Goal: Task Accomplishment & Management: Manage account settings

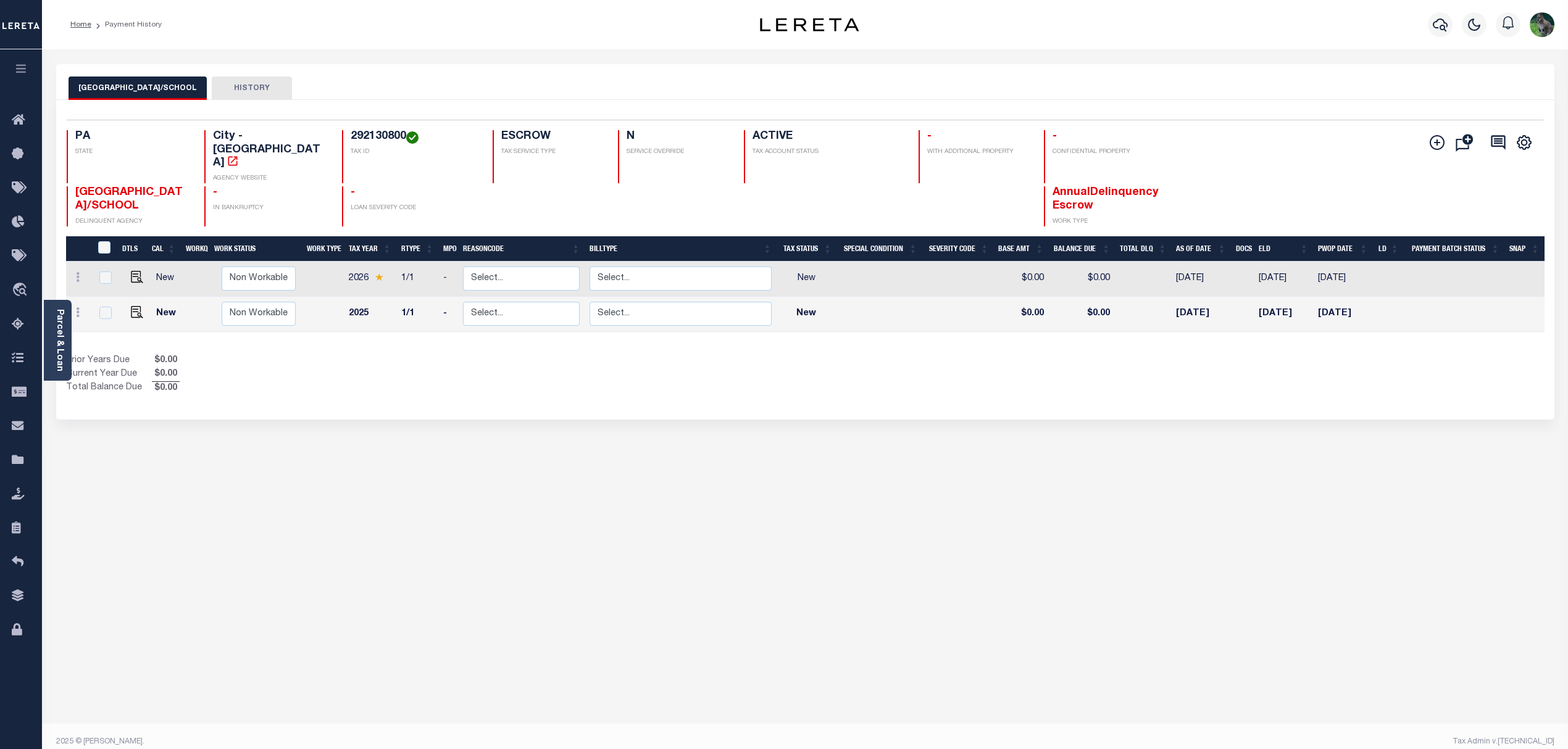
click at [25, 61] on button "button" at bounding box center [21, 71] width 42 height 42
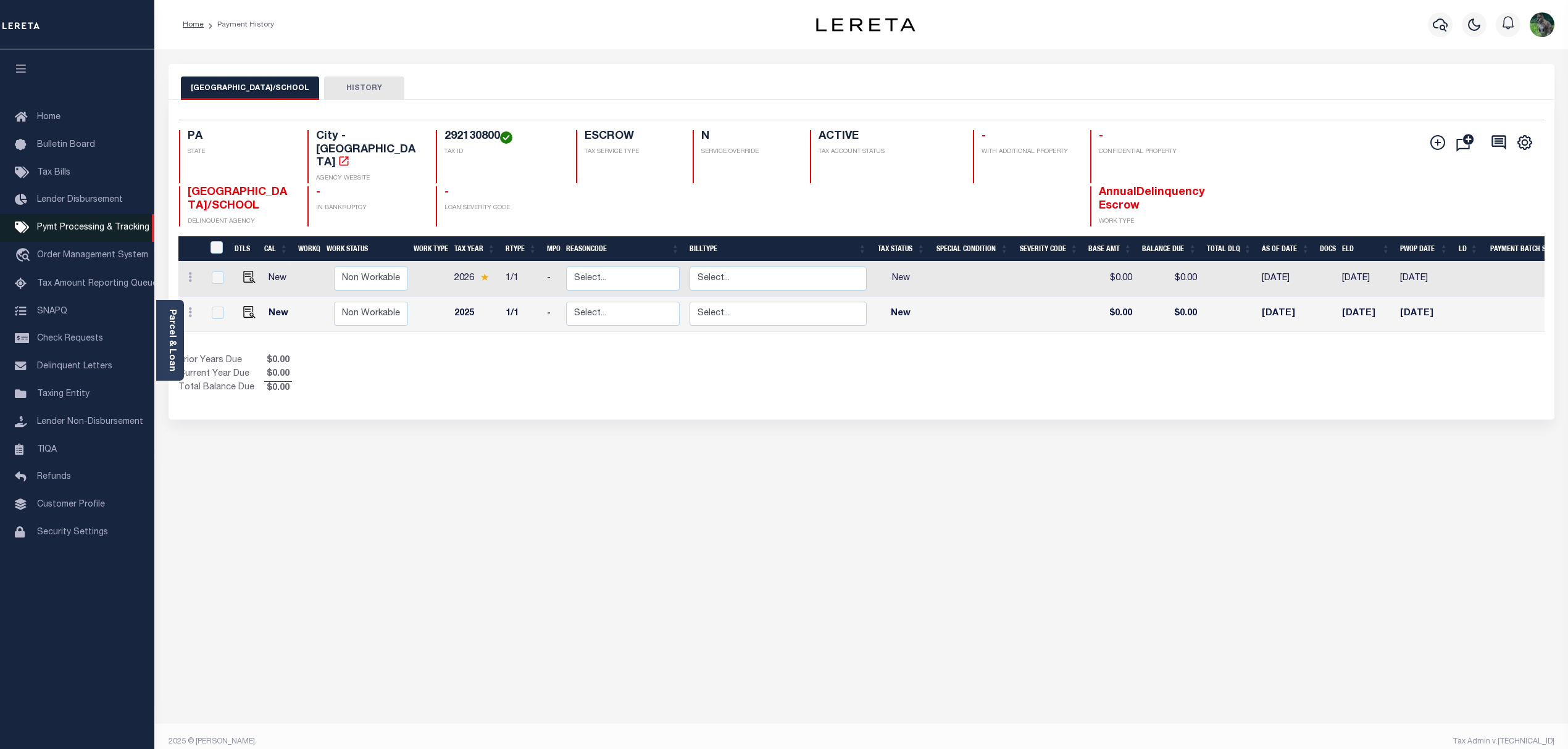
click at [87, 220] on link "Pymt Processing & Tracking" at bounding box center [77, 228] width 154 height 28
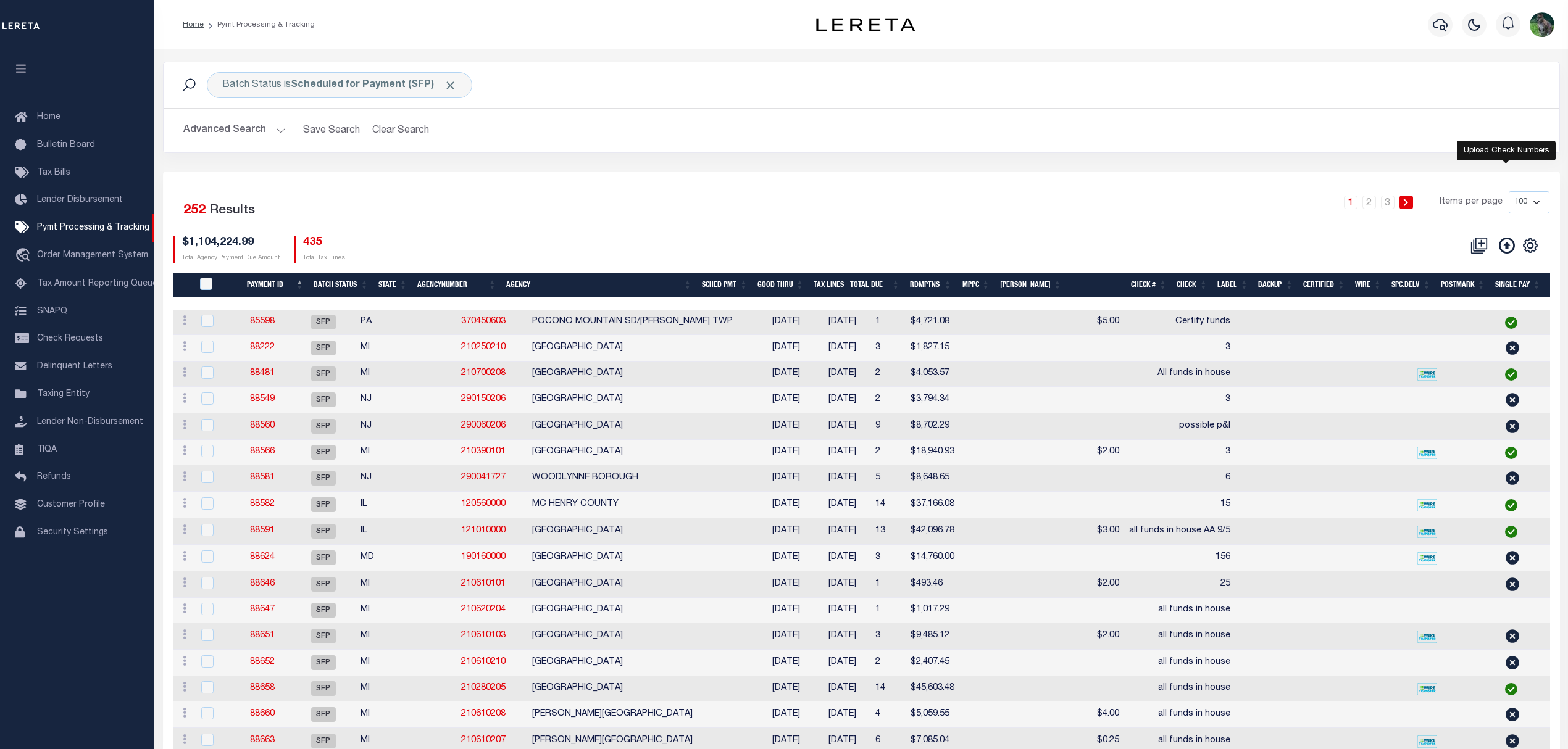
click at [1503, 248] on icon at bounding box center [1506, 246] width 16 height 16
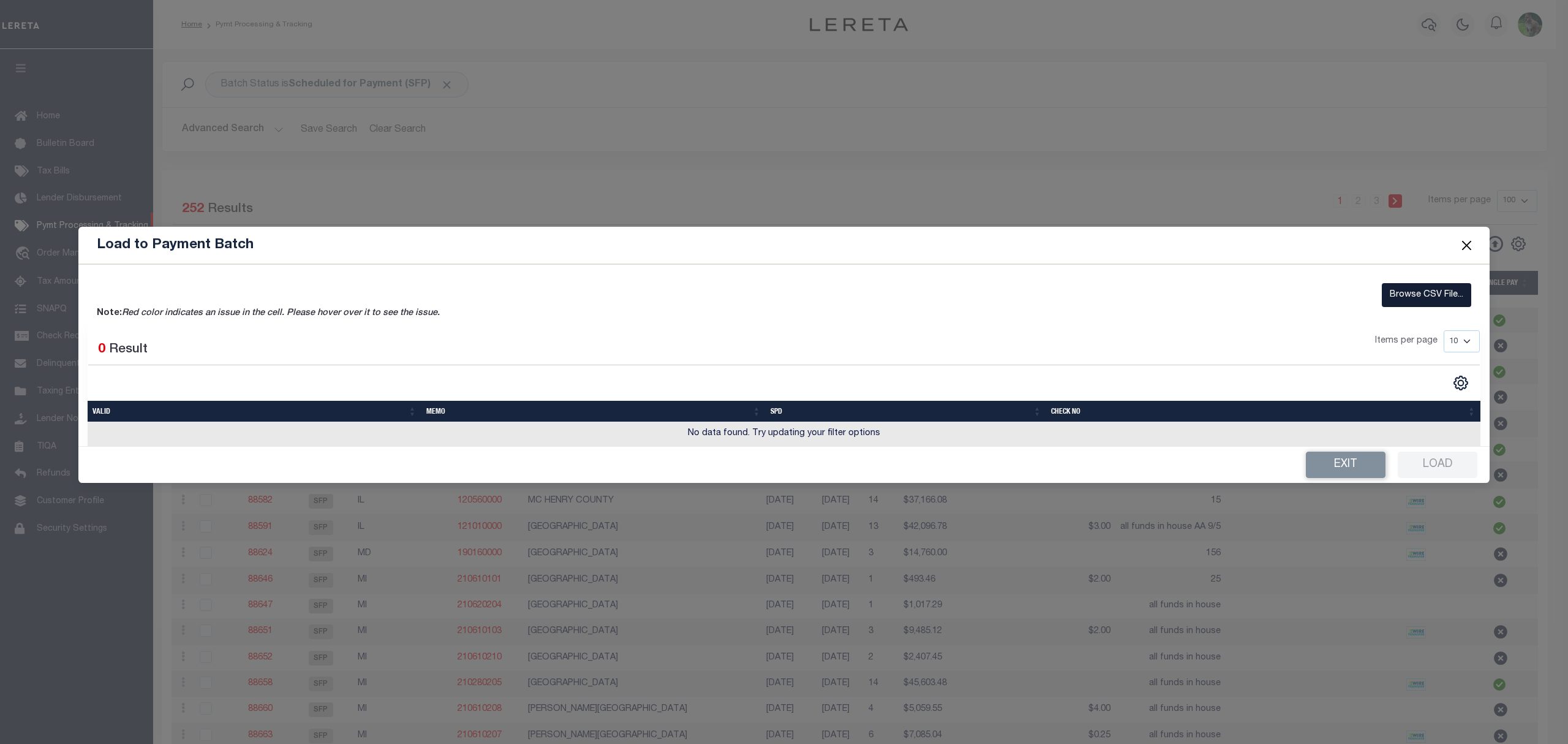
click at [1398, 294] on label "Browse CSV File..." at bounding box center [1427, 295] width 90 height 24
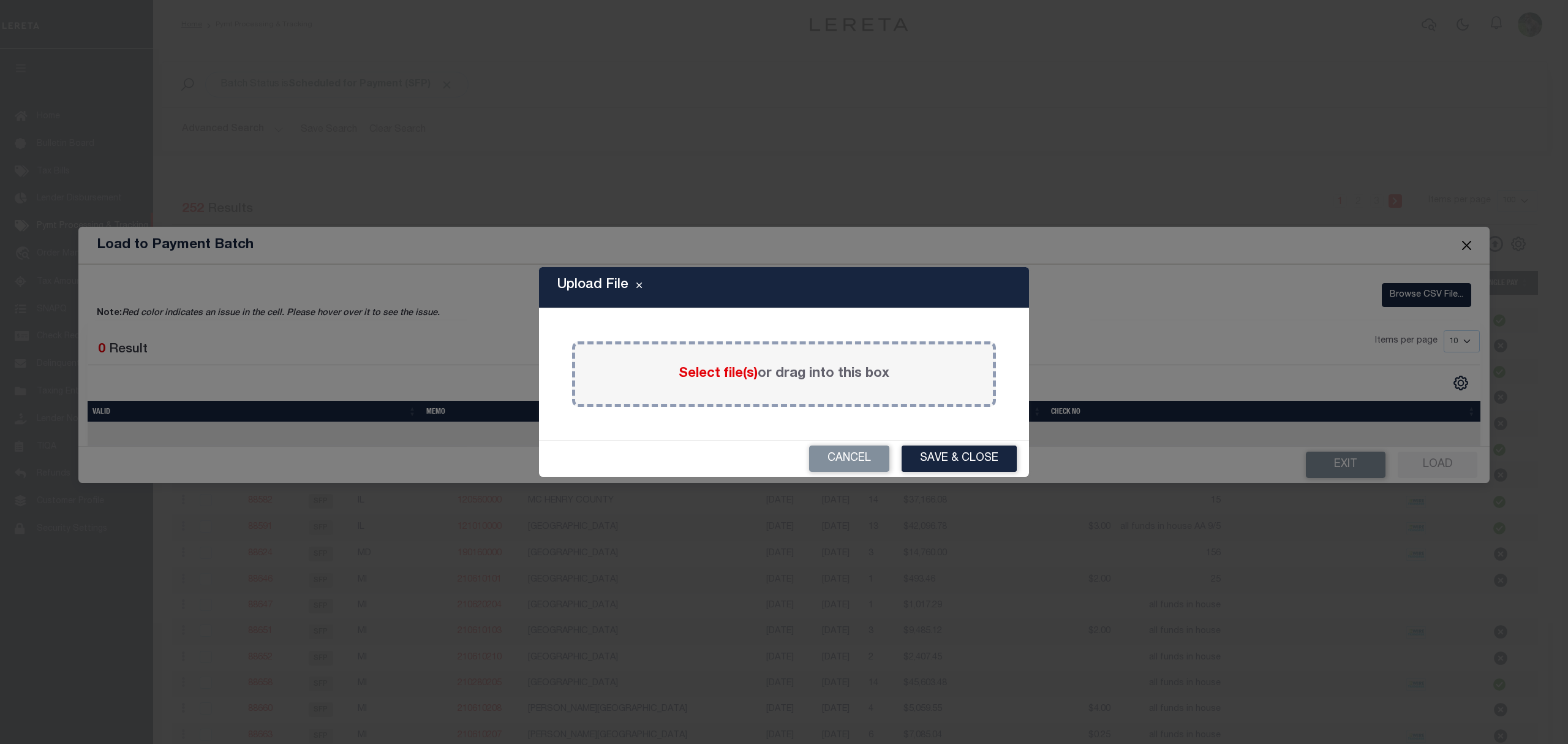
click at [717, 372] on span "Select file(s)" at bounding box center [718, 374] width 79 height 14
click at [0, 0] on input "Select file(s) or drag into this box" at bounding box center [0, 0] width 0 height 0
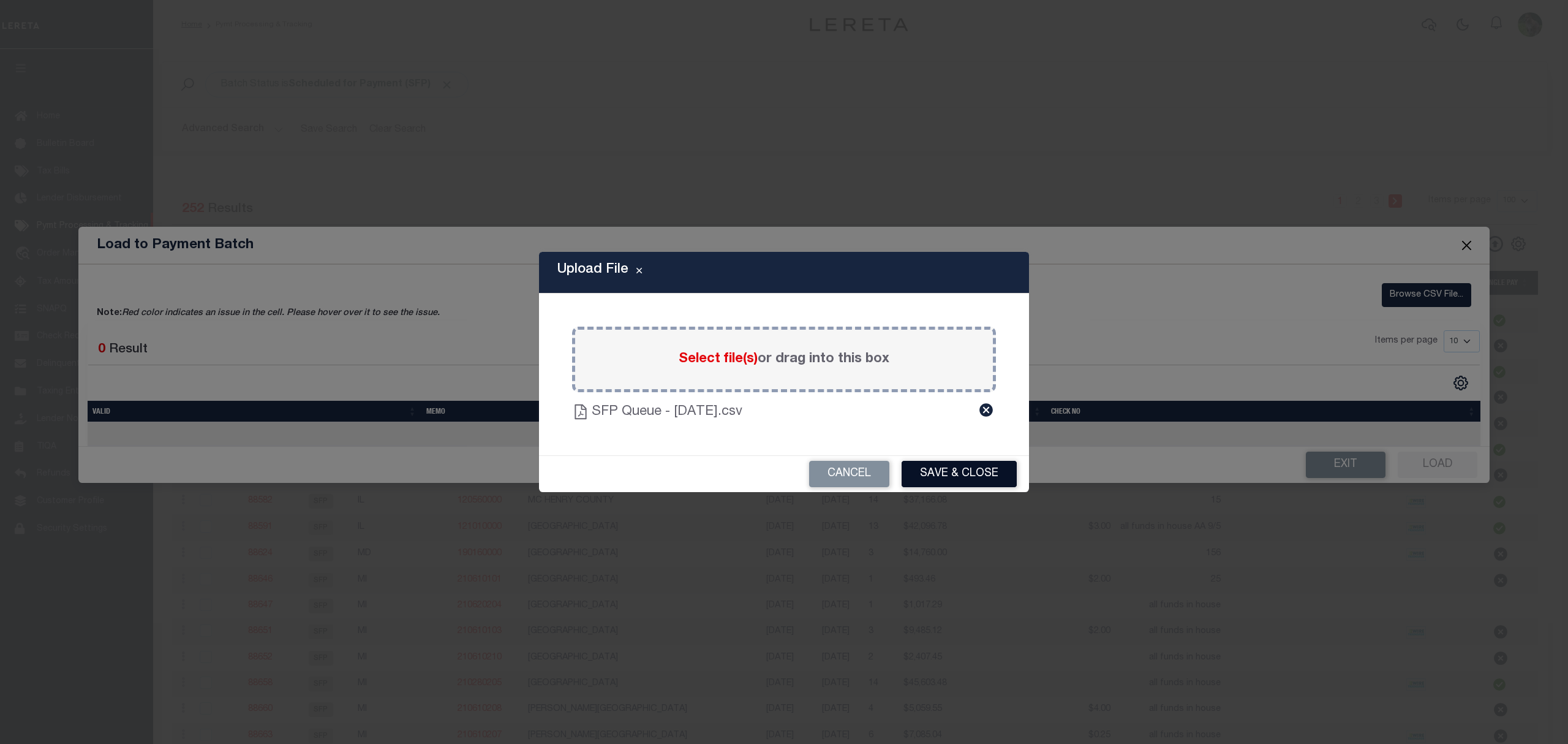
click at [951, 483] on button "Save & Close" at bounding box center [959, 474] width 116 height 27
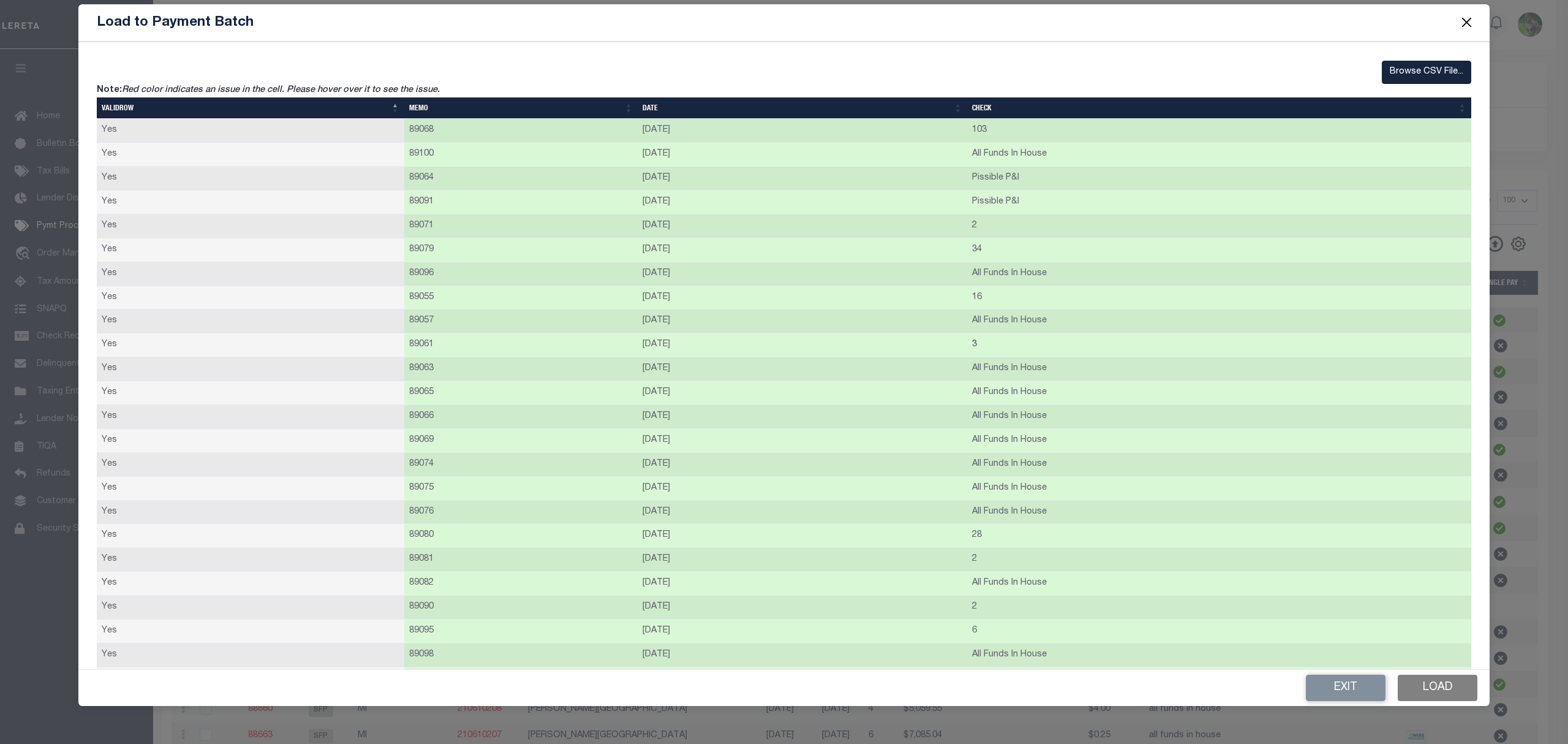
click at [1421, 679] on button "Load" at bounding box center [1438, 688] width 80 height 27
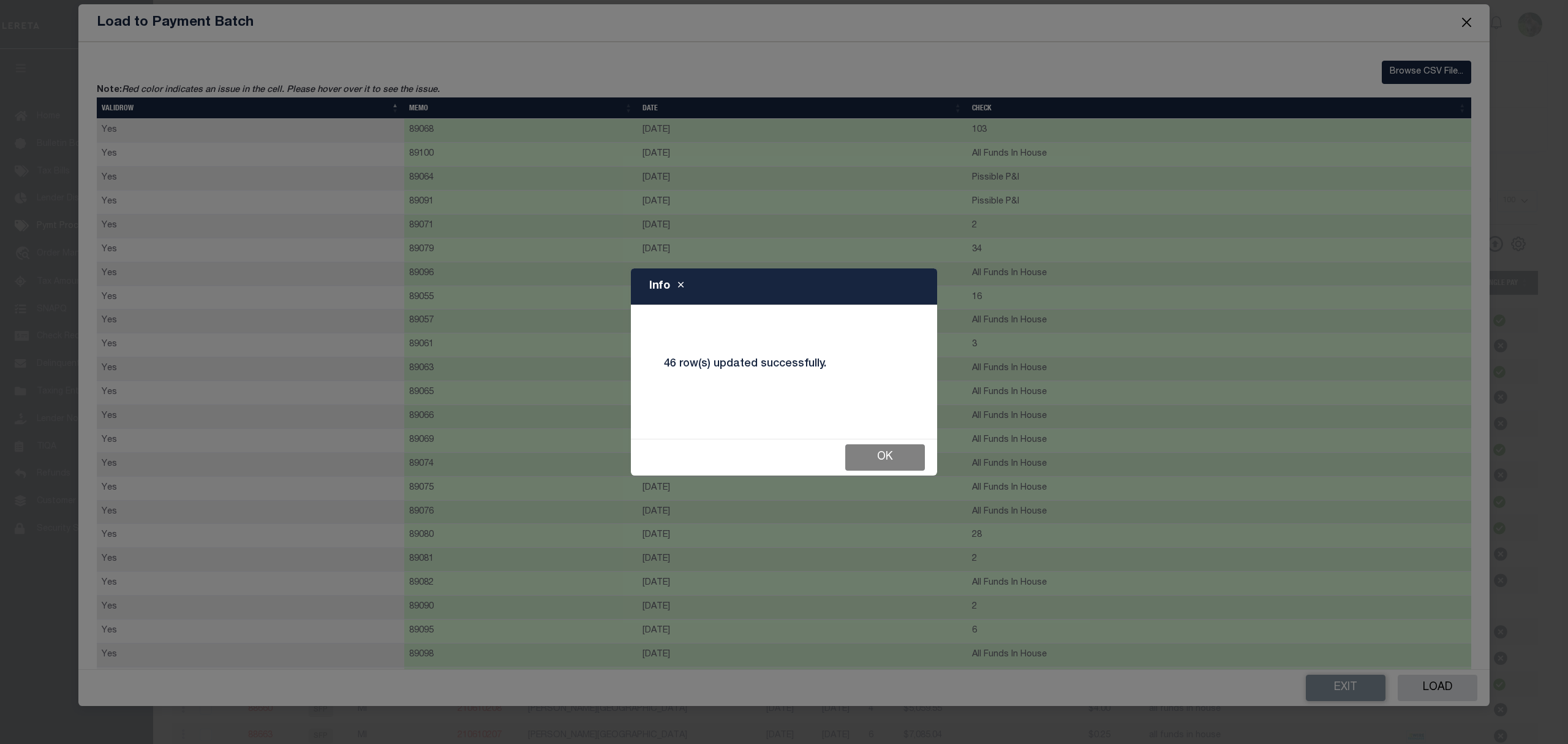
click at [893, 459] on button "Ok" at bounding box center [885, 457] width 80 height 27
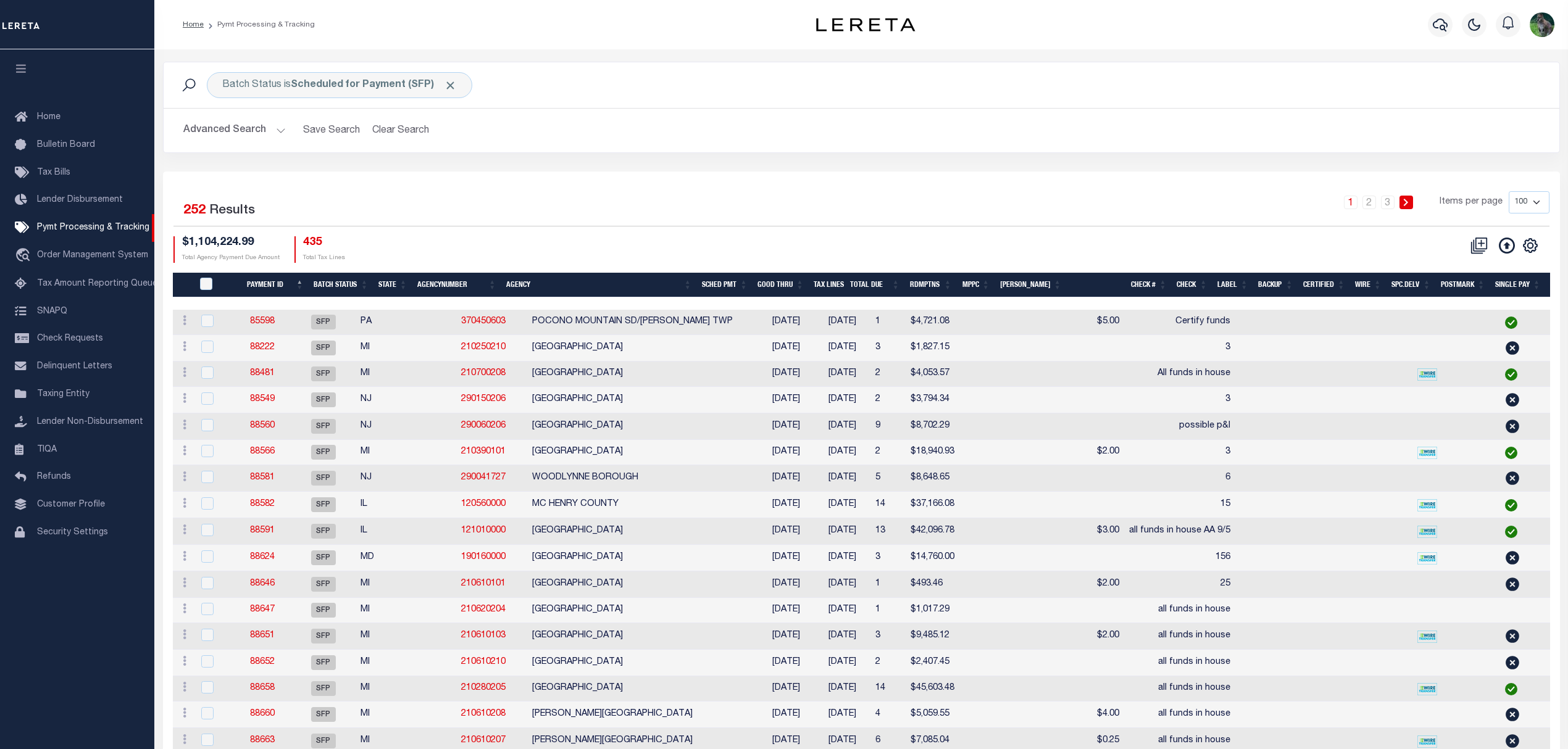
click at [978, 167] on div "Batch Status is Scheduled for Payment (SFP) Search Advanced Search Save Search …" at bounding box center [861, 116] width 1416 height 109
click at [348, 73] on div "Batch Status is Scheduled for Payment (SFP)" at bounding box center [339, 86] width 266 height 26
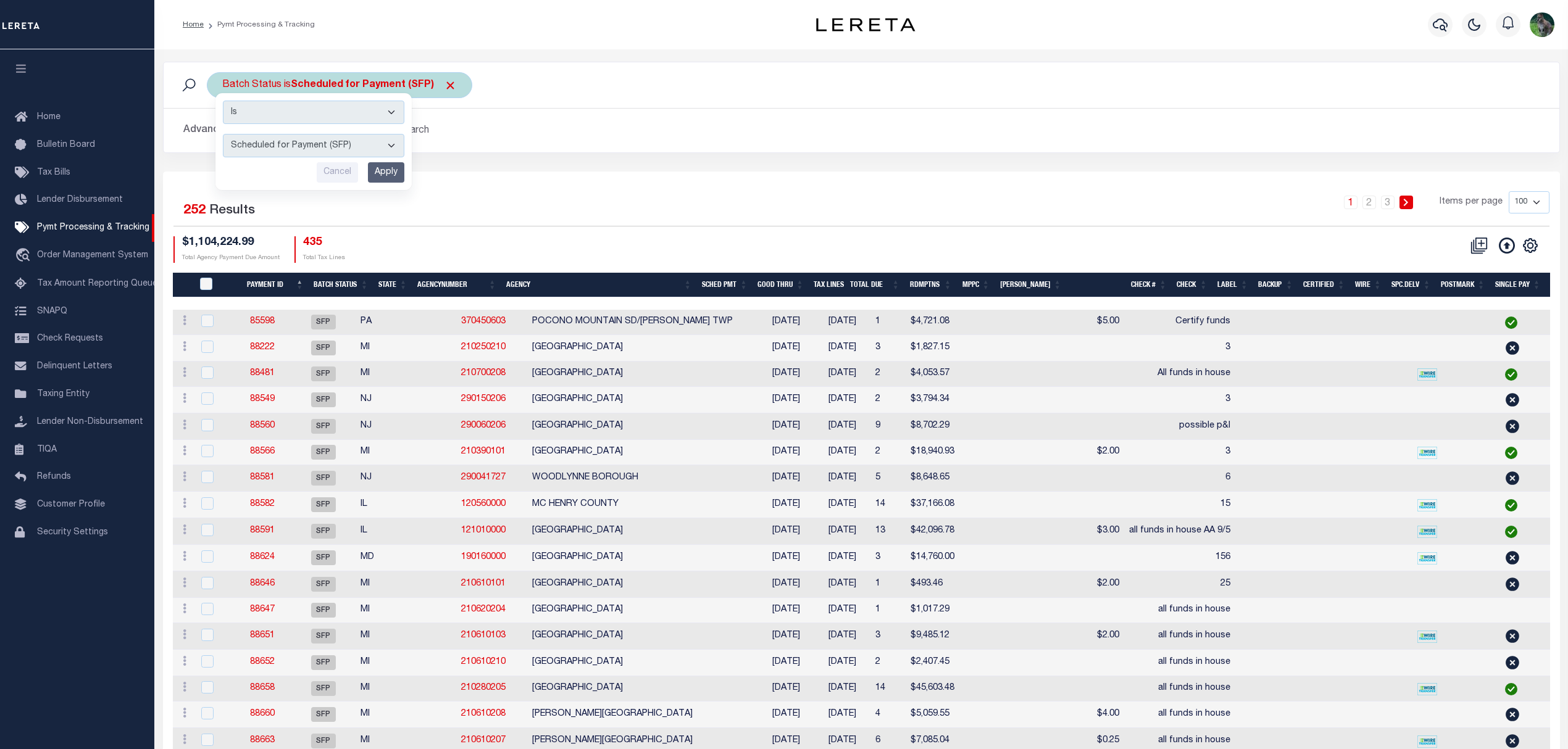
click at [316, 151] on select "Awaiting Funds (AWF) Cleared and Complete (CAC) New Check Needed (NCN) Payment …" at bounding box center [313, 146] width 181 height 24
select select "RFF"
click at [223, 134] on select "Awaiting Funds (AWF) Cleared and Complete (CAC) New Check Needed (NCN) Payment …" at bounding box center [313, 146] width 181 height 24
click at [378, 176] on input "Apply" at bounding box center [386, 172] width 37 height 20
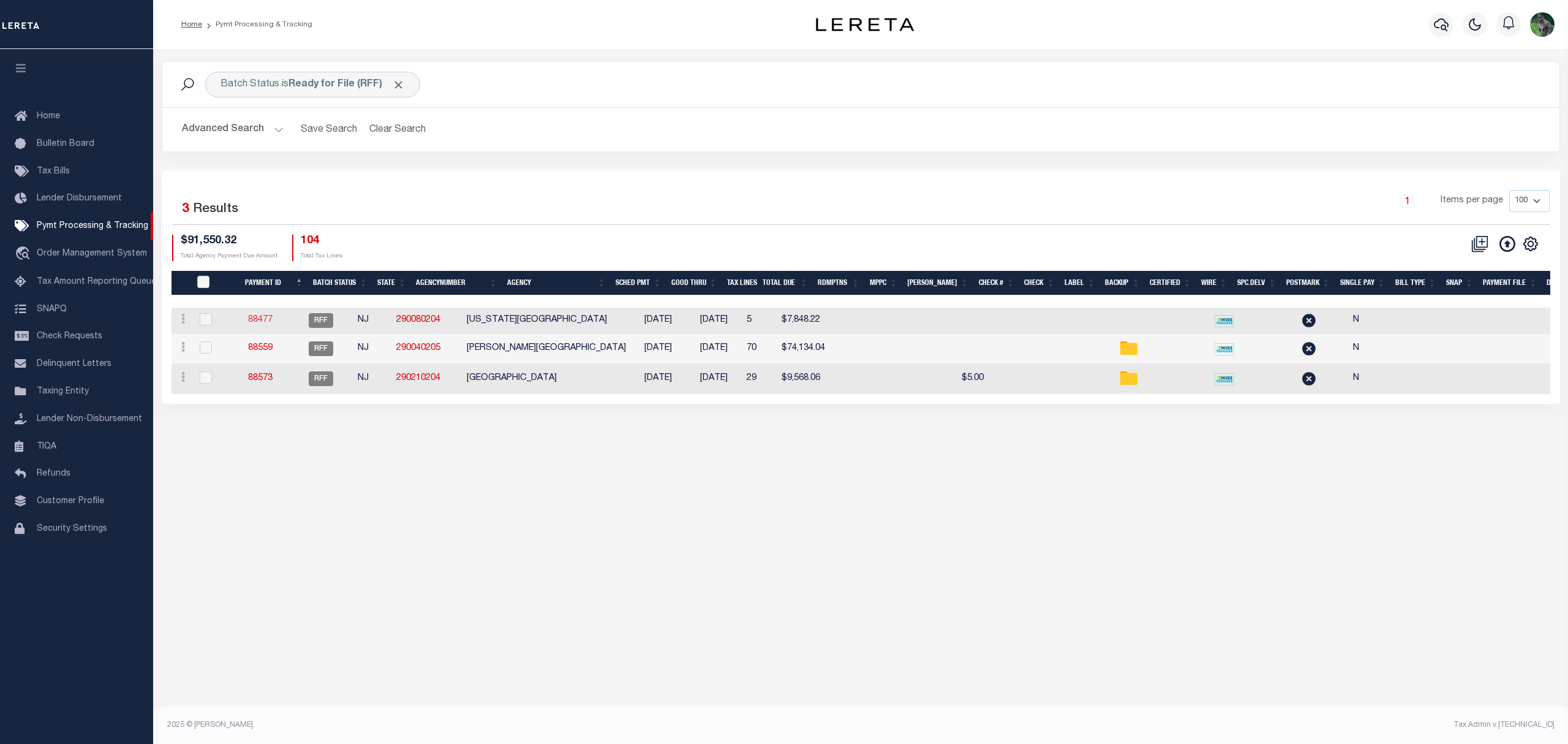
click at [266, 317] on link "88477" at bounding box center [260, 320] width 25 height 9
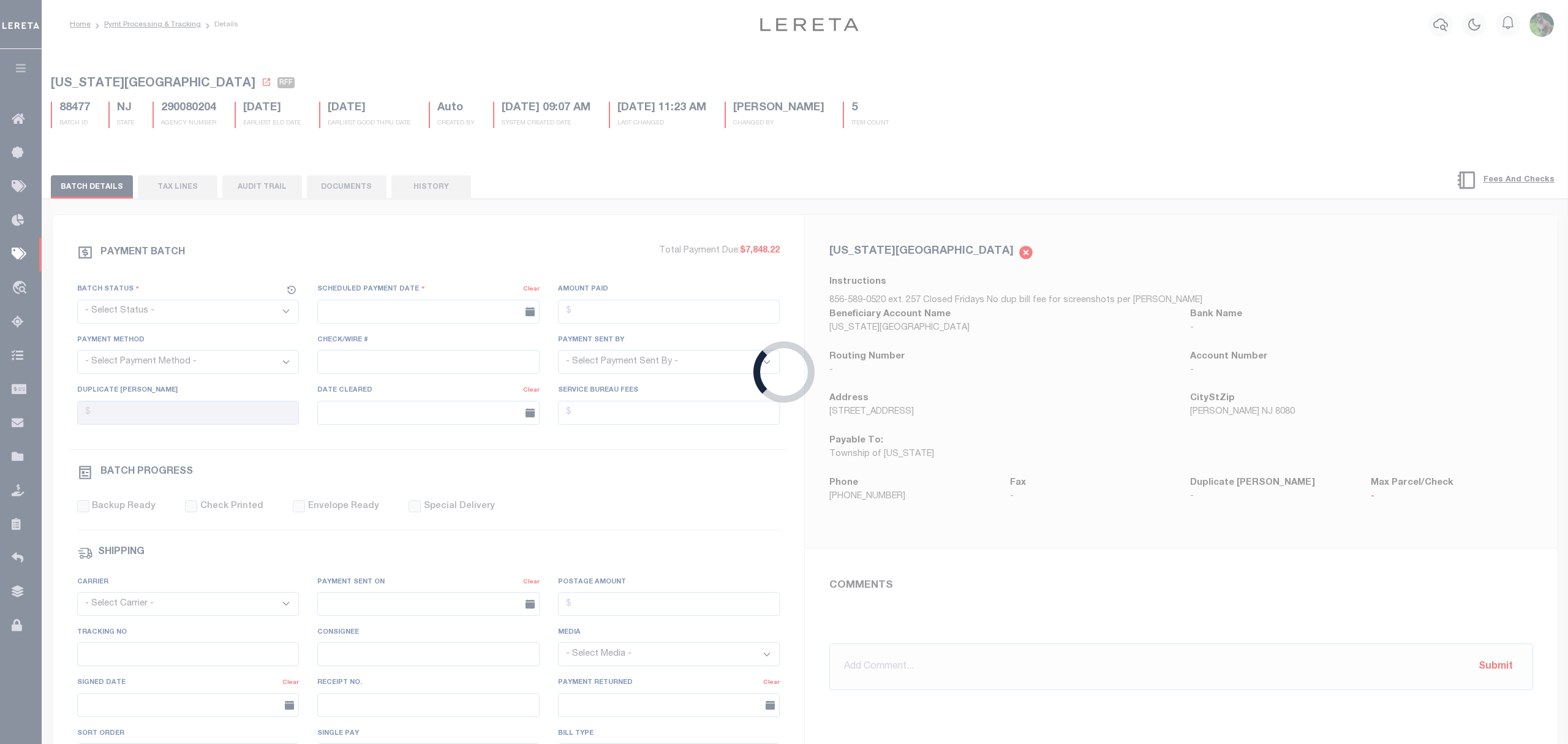
select select "RFF"
type input "[DATE]"
type input "$7,848.22"
select select "TRA"
select select "[PERSON_NAME]"
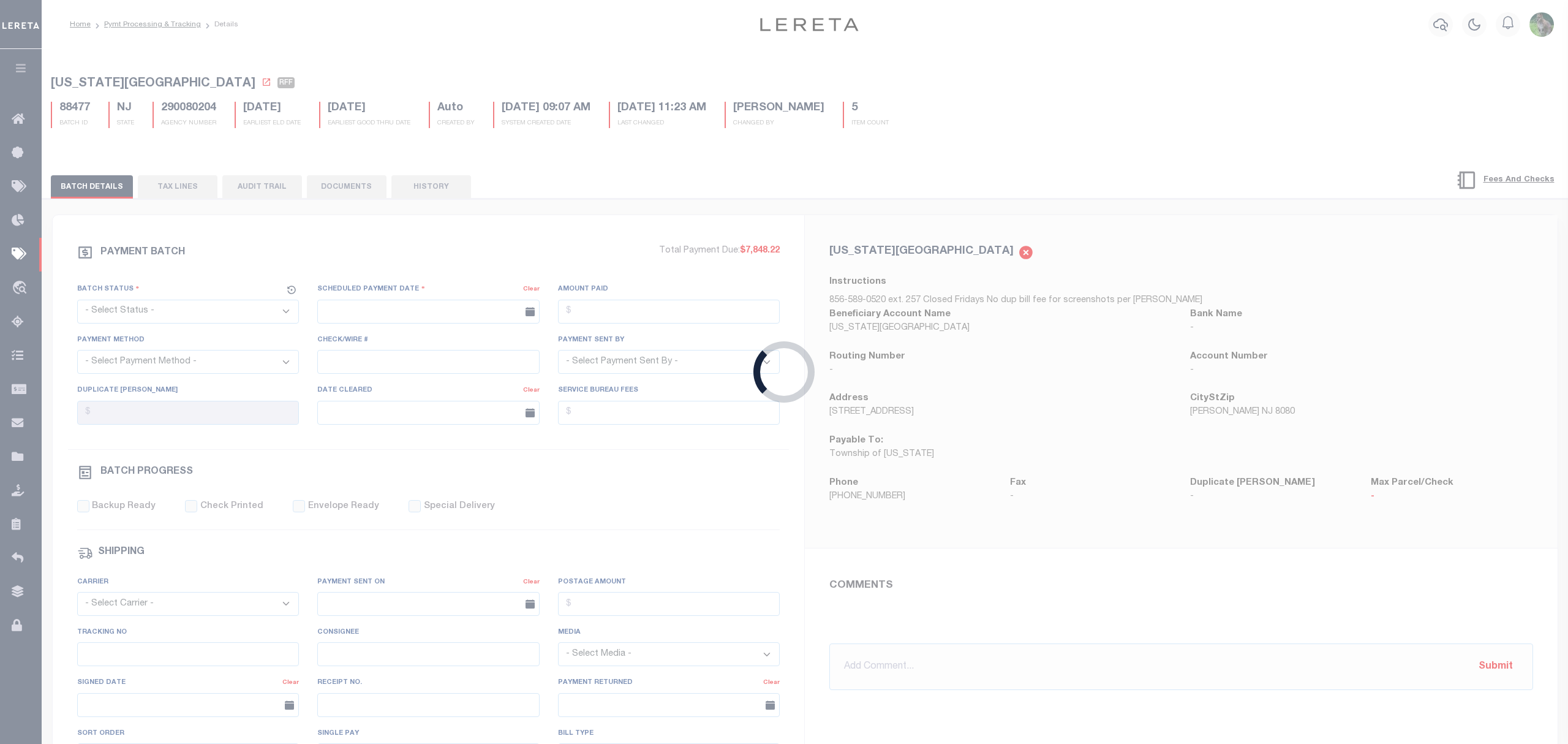
type input "N"
radio input "true"
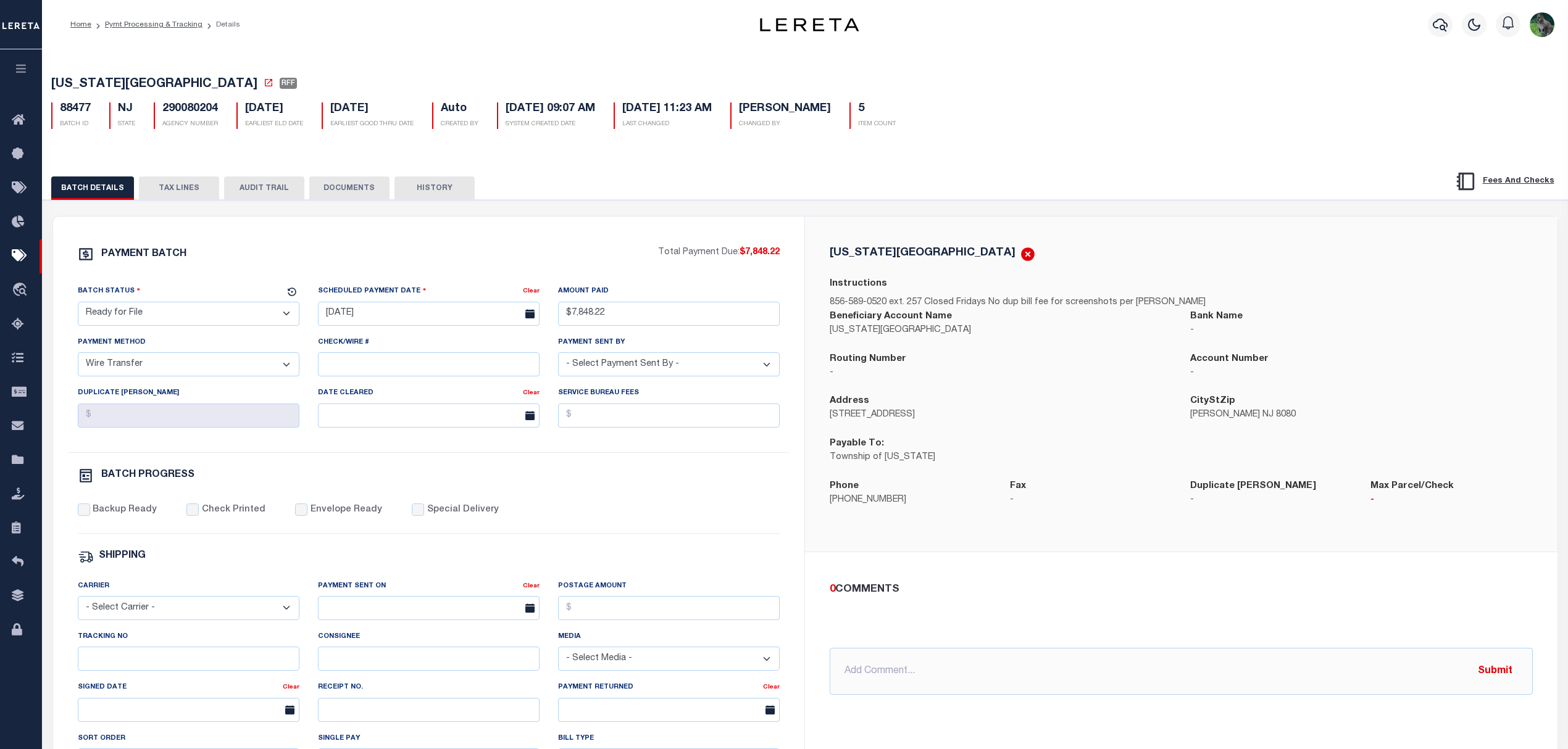
click at [1086, 158] on div "BATCH DETAILS TAX LINES AUDIT TRAIL DOCUMENTS HISTORY" at bounding box center [805, 575] width 1537 height 844
click at [25, 265] on icon at bounding box center [22, 257] width 20 height 16
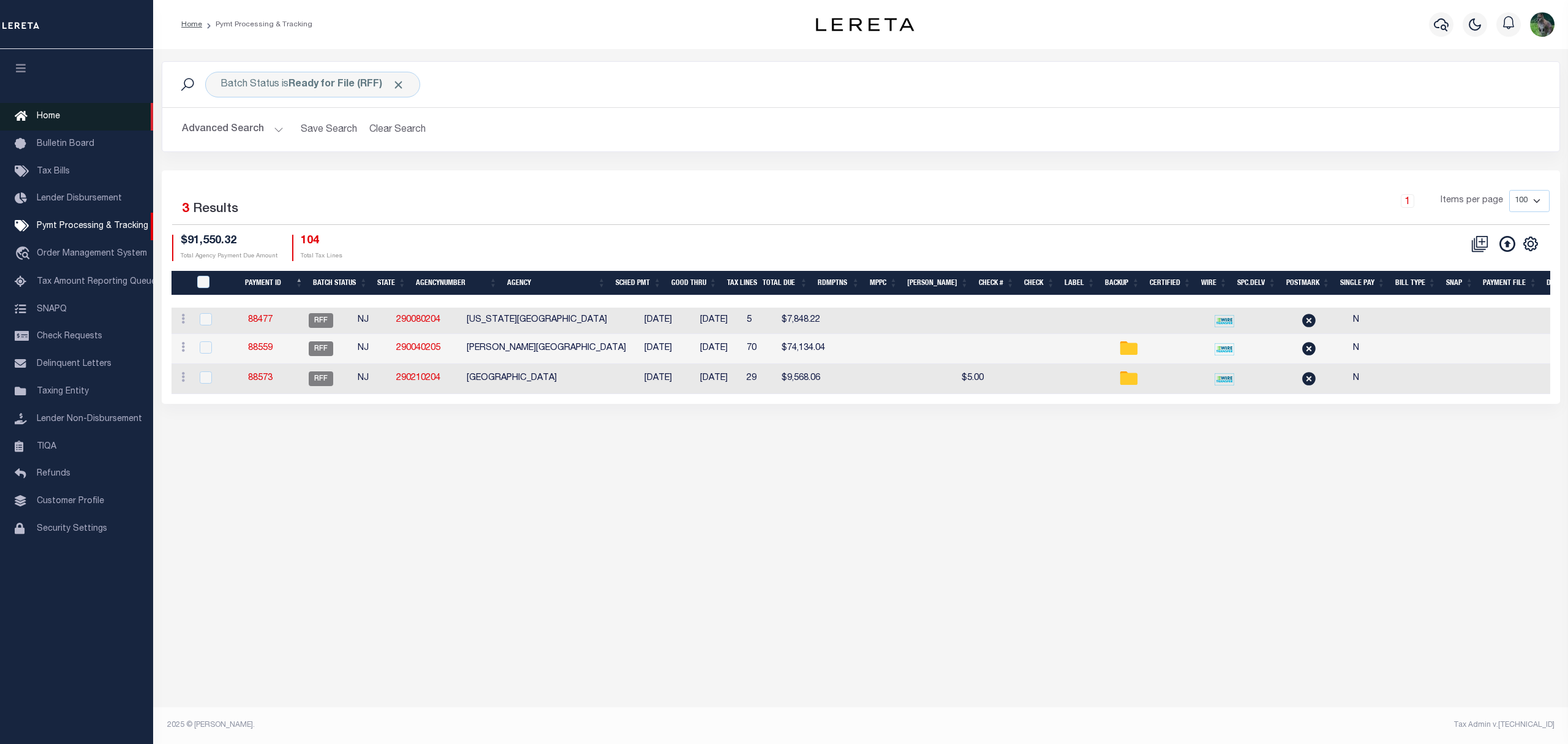
click at [51, 124] on link "Home" at bounding box center [76, 117] width 153 height 28
click at [388, 145] on div "Advanced Search Save Search Clear Search PayeeSearchTable_dynamictable_____Defa…" at bounding box center [860, 129] width 1397 height 43
click at [421, 128] on button "Clear Search" at bounding box center [398, 129] width 67 height 24
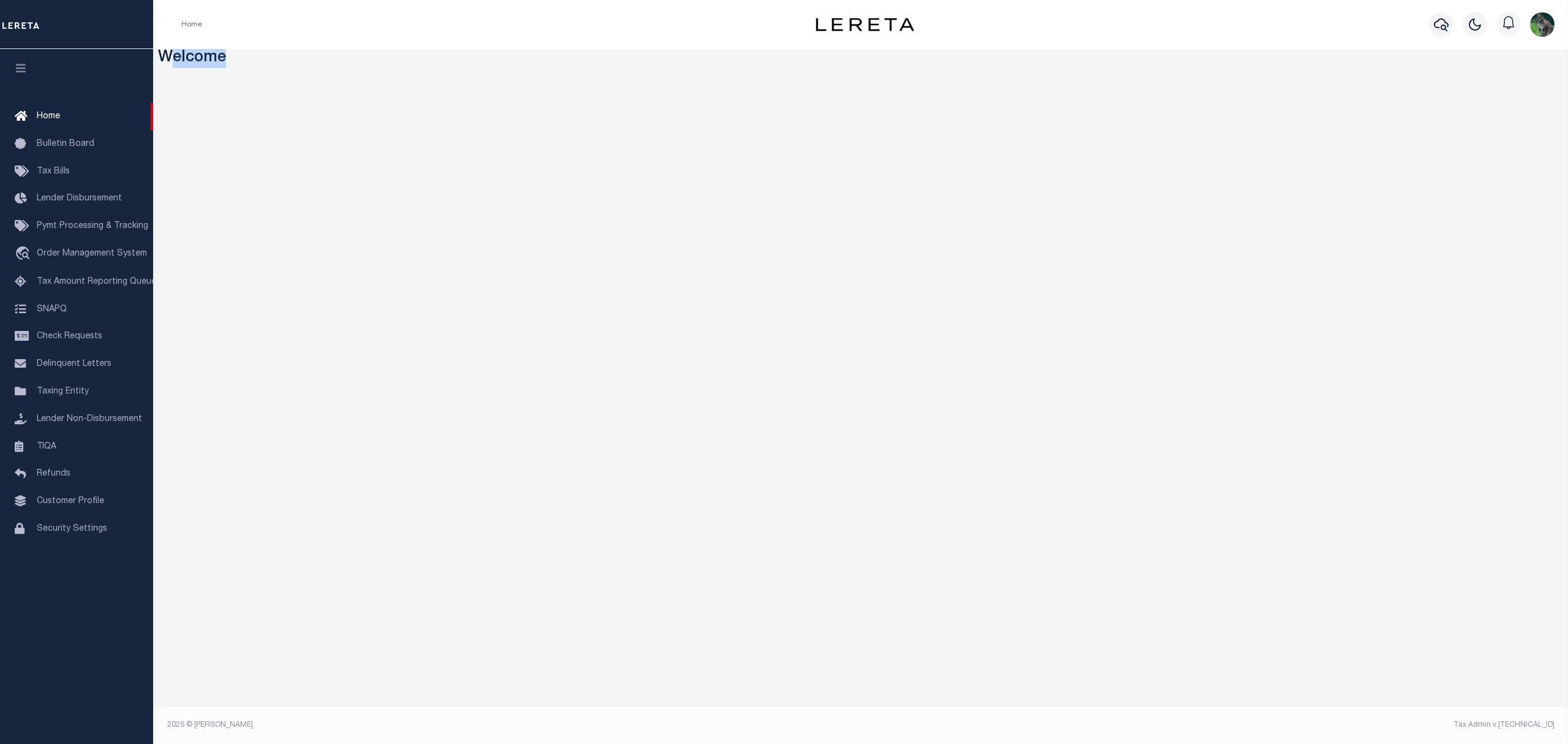
drag, startPoint x: 241, startPoint y: 62, endPoint x: 166, endPoint y: 57, distance: 75.2
click at [166, 57] on h3 "Welcome" at bounding box center [861, 58] width 1406 height 19
click at [266, 64] on h3 "Welcome" at bounding box center [861, 58] width 1406 height 19
